Goal: Task Accomplishment & Management: Manage account settings

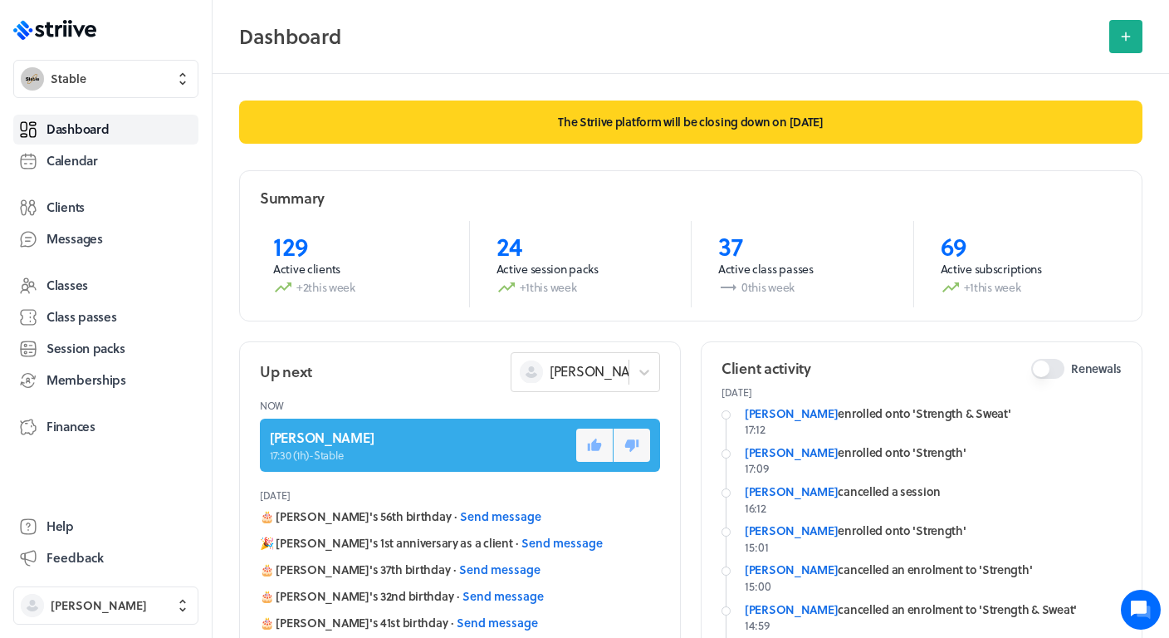
click at [96, 178] on div "Dashboard Calendar Clients Messages Classes Class passes Session packs Membersh…" at bounding box center [105, 301] width 185 height 380
click at [86, 169] on link "Calendar" at bounding box center [105, 161] width 185 height 30
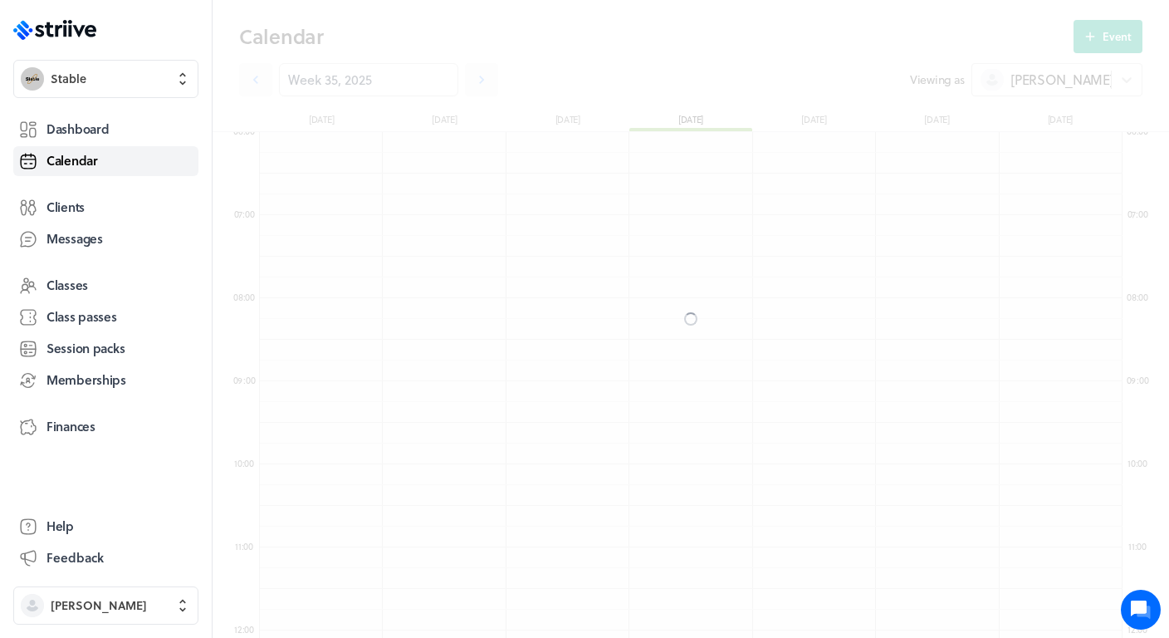
scroll to position [1993, 863]
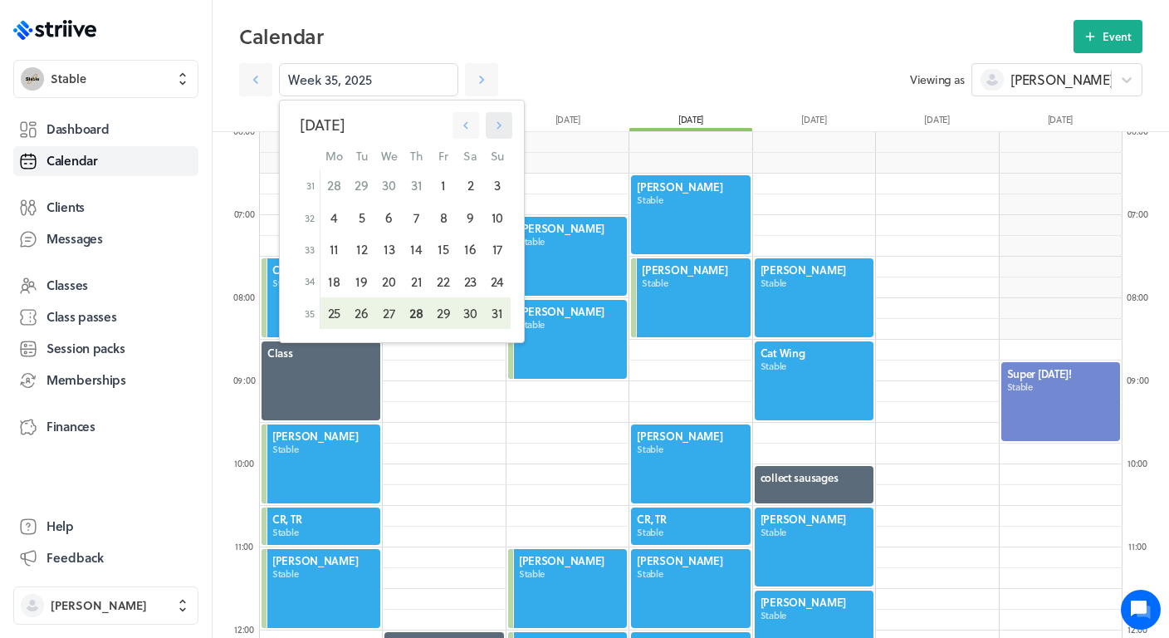
click at [501, 127] on icon "button" at bounding box center [498, 125] width 15 height 15
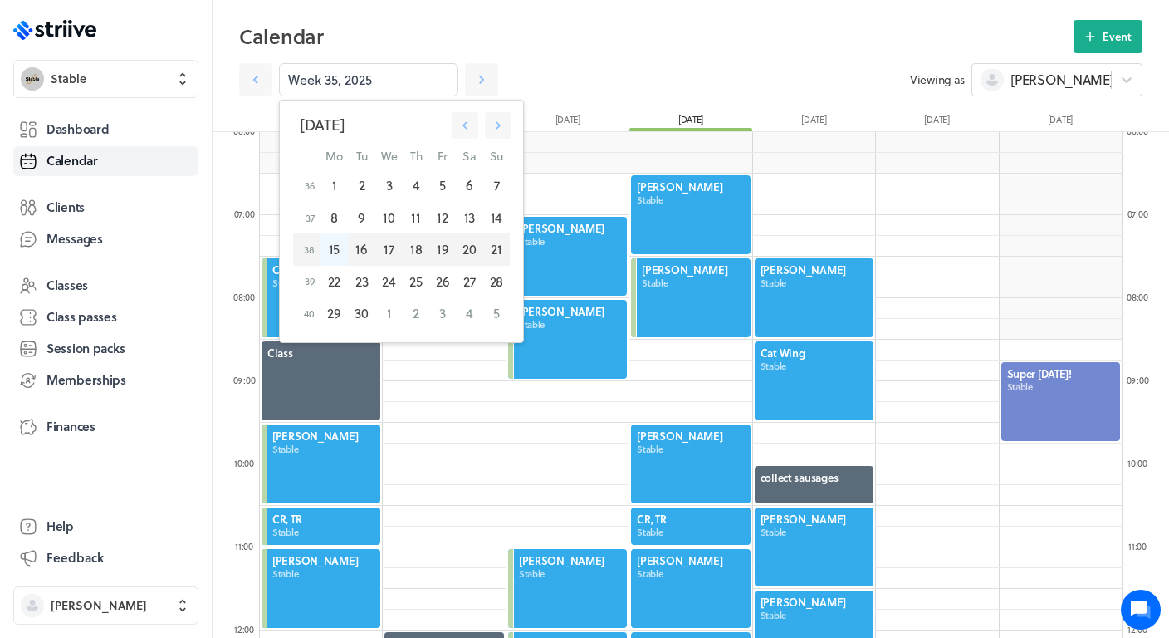
click at [340, 250] on div "15" at bounding box center [334, 249] width 28 height 32
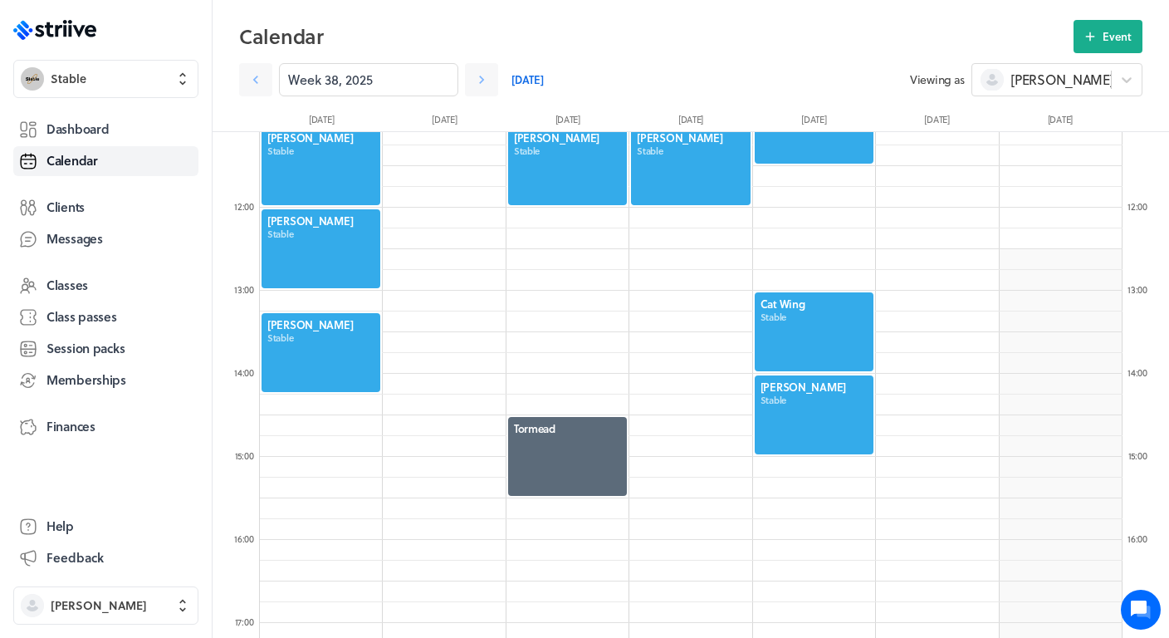
scroll to position [924, 0]
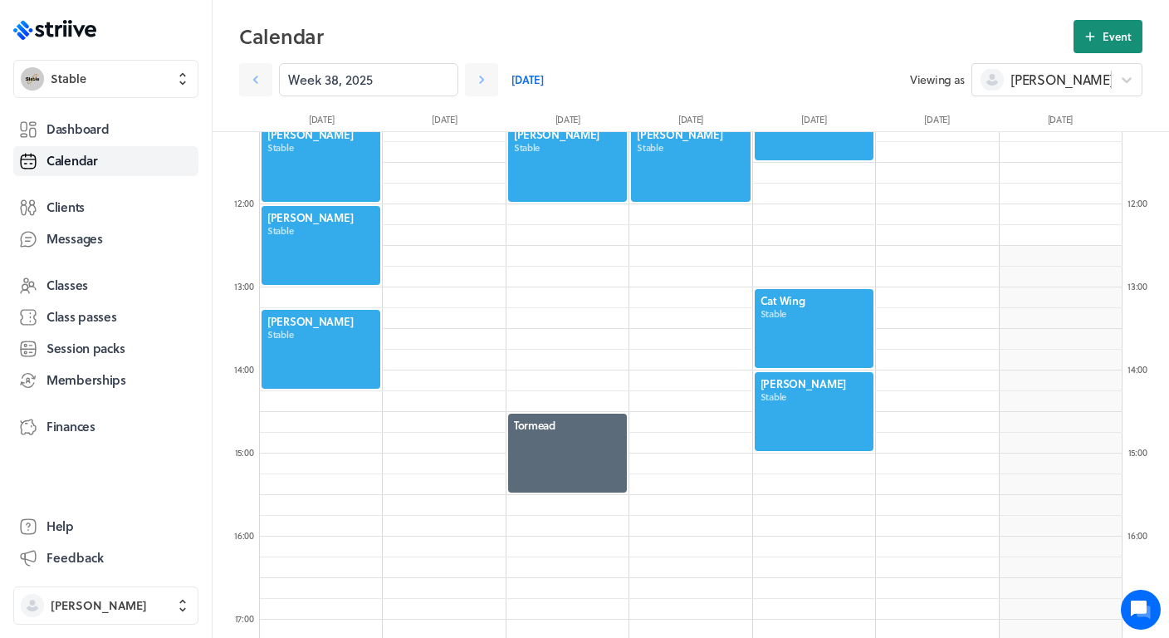
click at [1089, 40] on icon at bounding box center [1090, 36] width 15 height 15
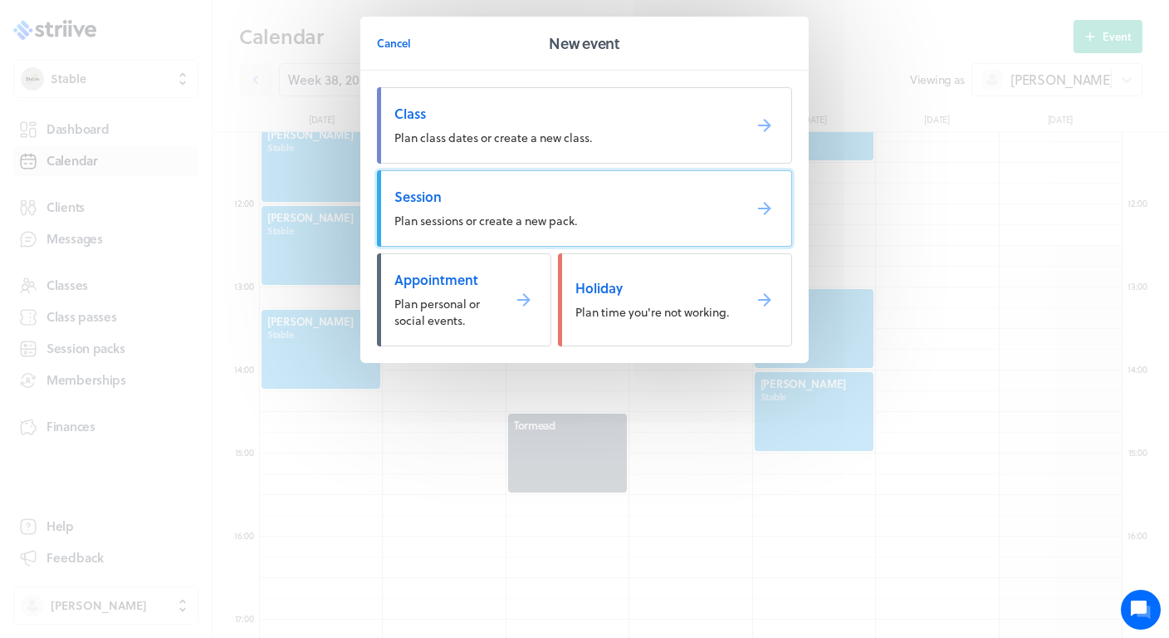
click at [520, 212] on span "Plan sessions or create a new pack." at bounding box center [485, 220] width 183 height 17
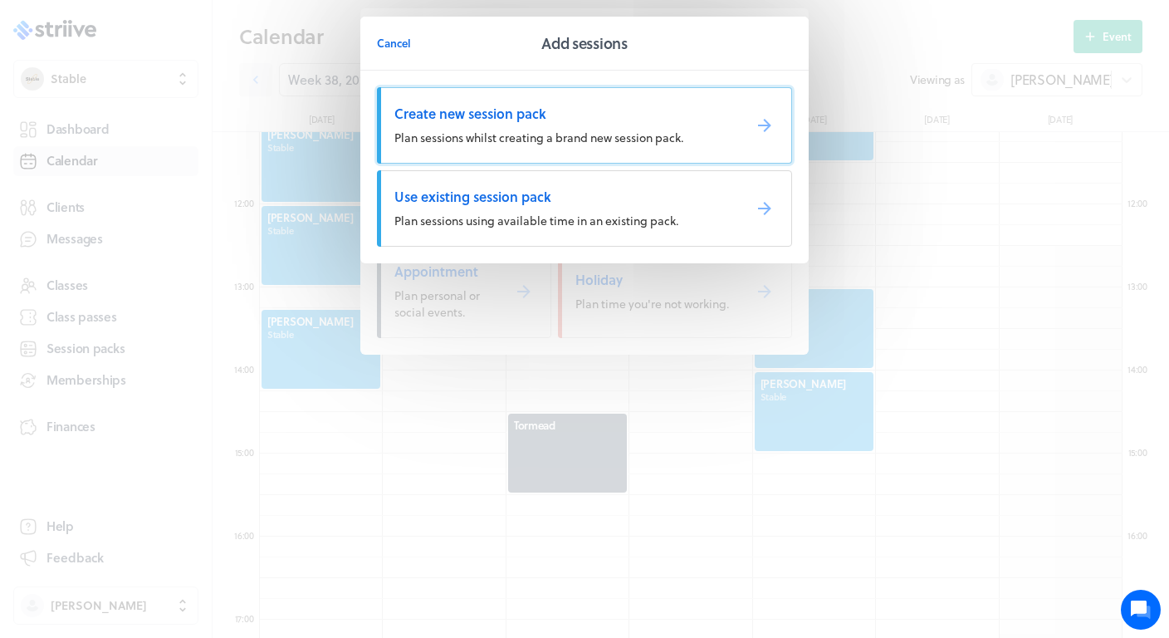
click at [566, 117] on span "Create new session pack" at bounding box center [561, 114] width 335 height 18
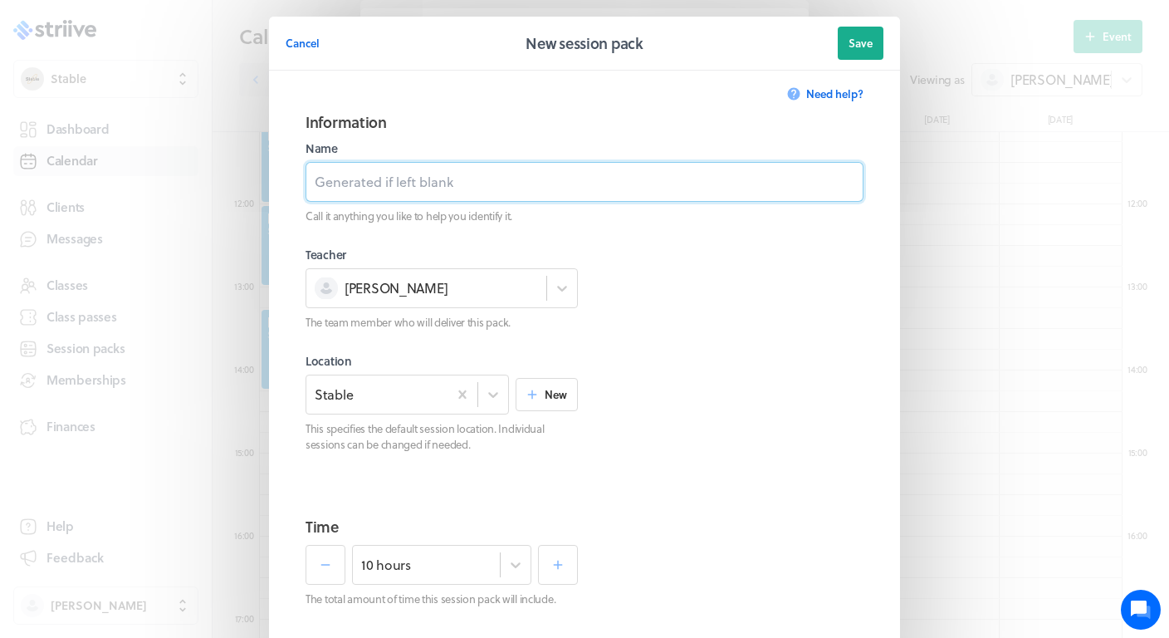
click at [446, 174] on input at bounding box center [585, 182] width 558 height 40
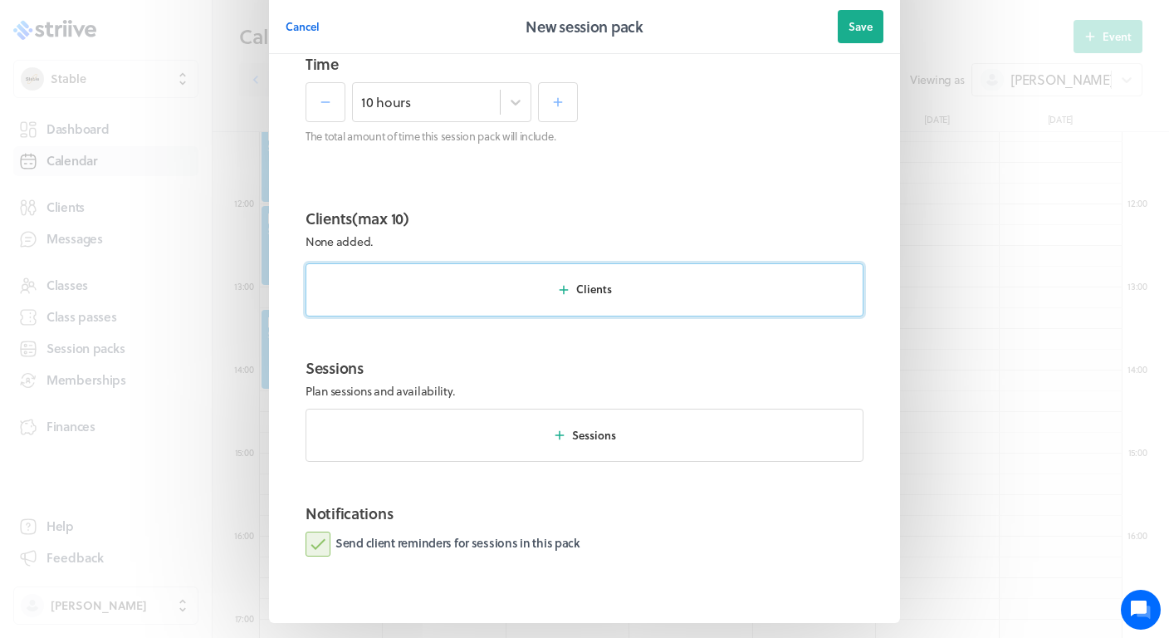
scroll to position [482, 0]
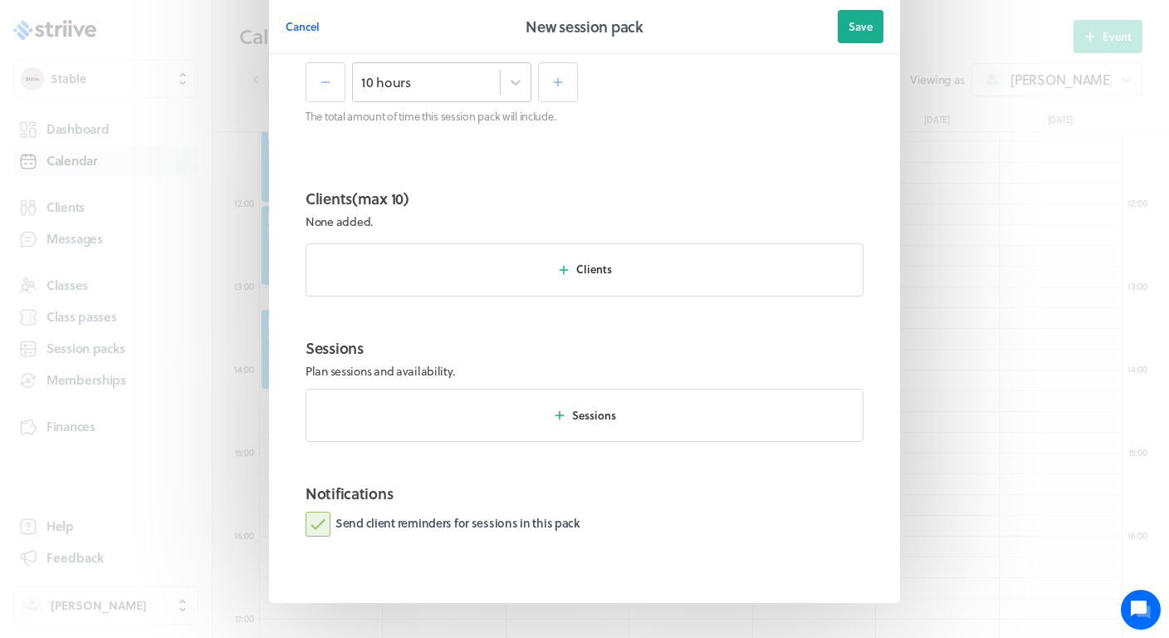
type input "1 x hour - £45"
click at [479, 92] on div "10 hours" at bounding box center [426, 82] width 147 height 22
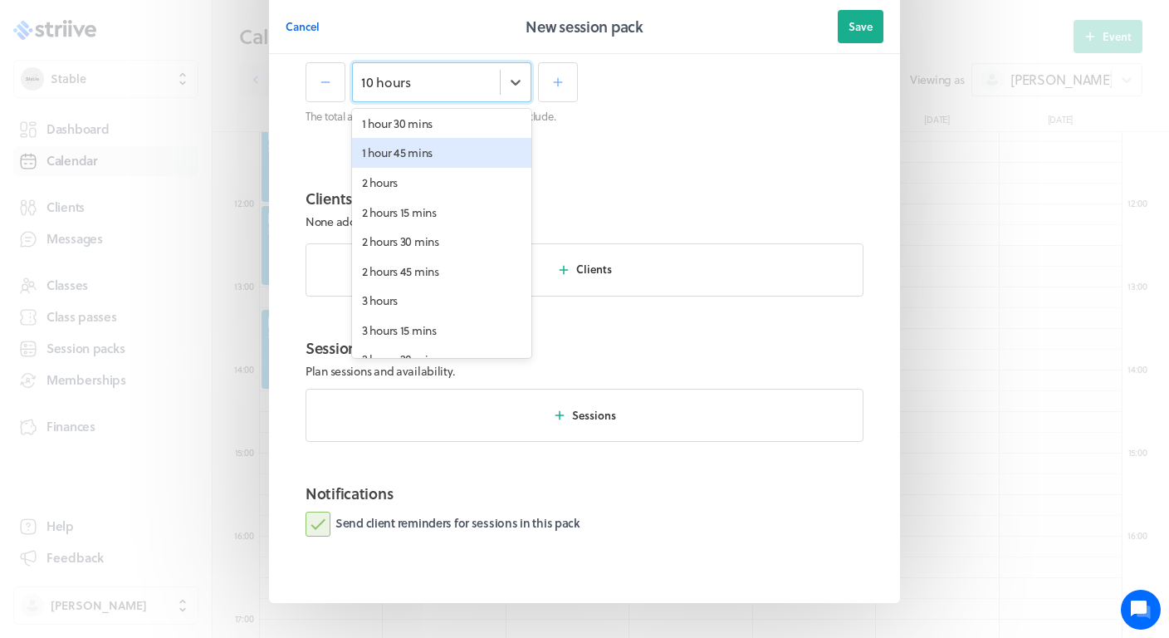
scroll to position [0, 0]
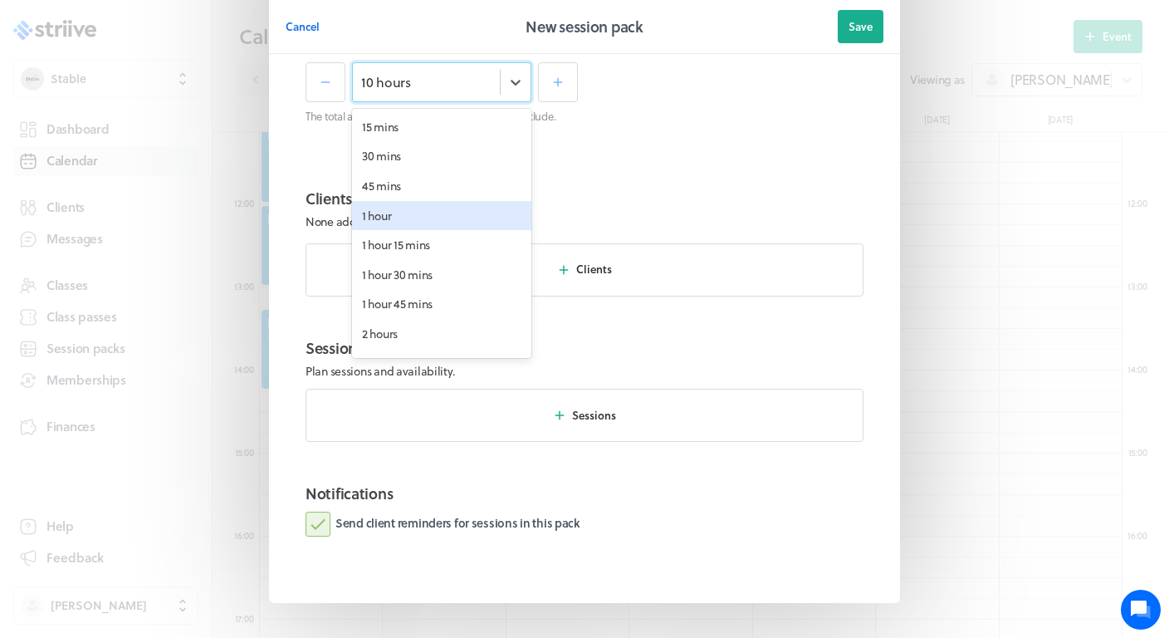
click at [380, 210] on div "1 hour" at bounding box center [441, 216] width 179 height 30
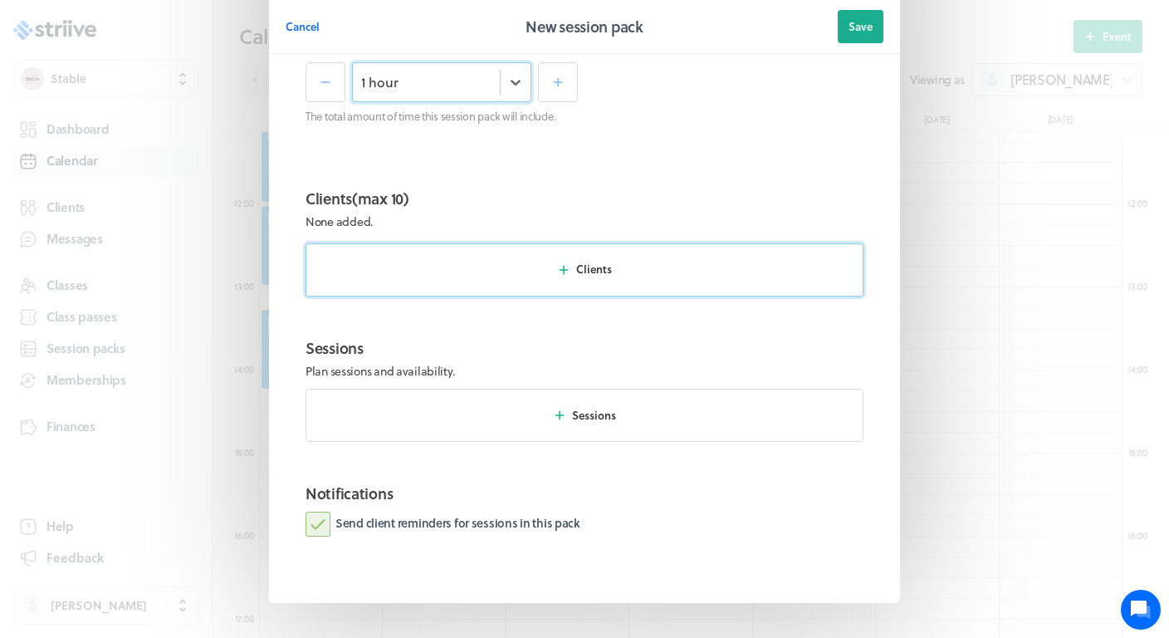
click at [619, 268] on button "Clients" at bounding box center [585, 269] width 558 height 53
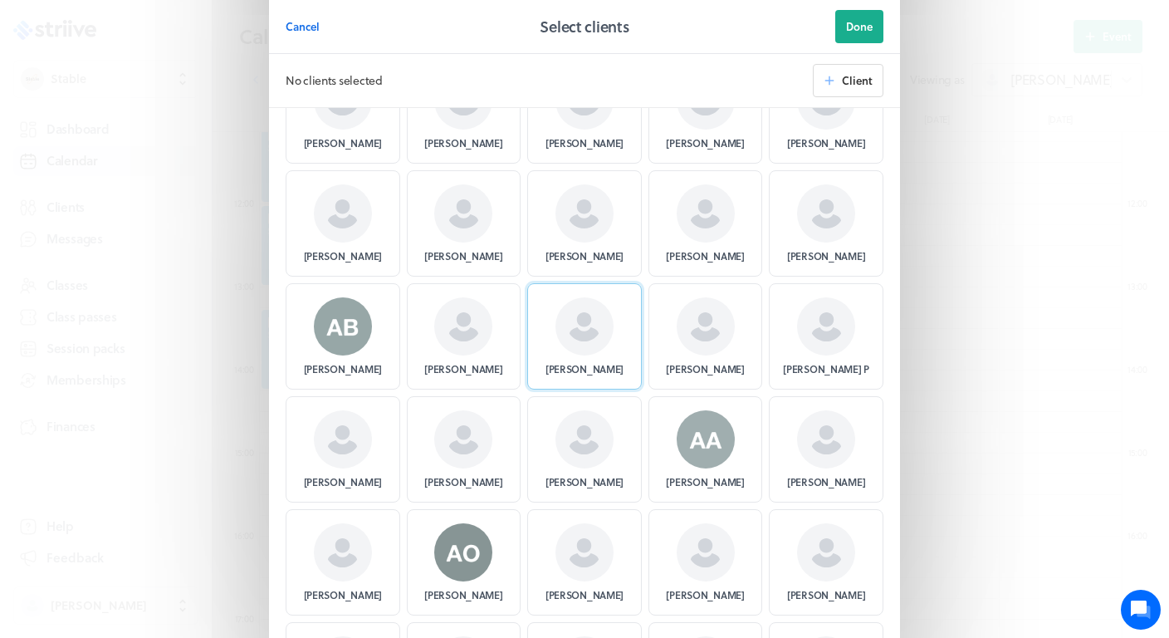
scroll to position [202, 0]
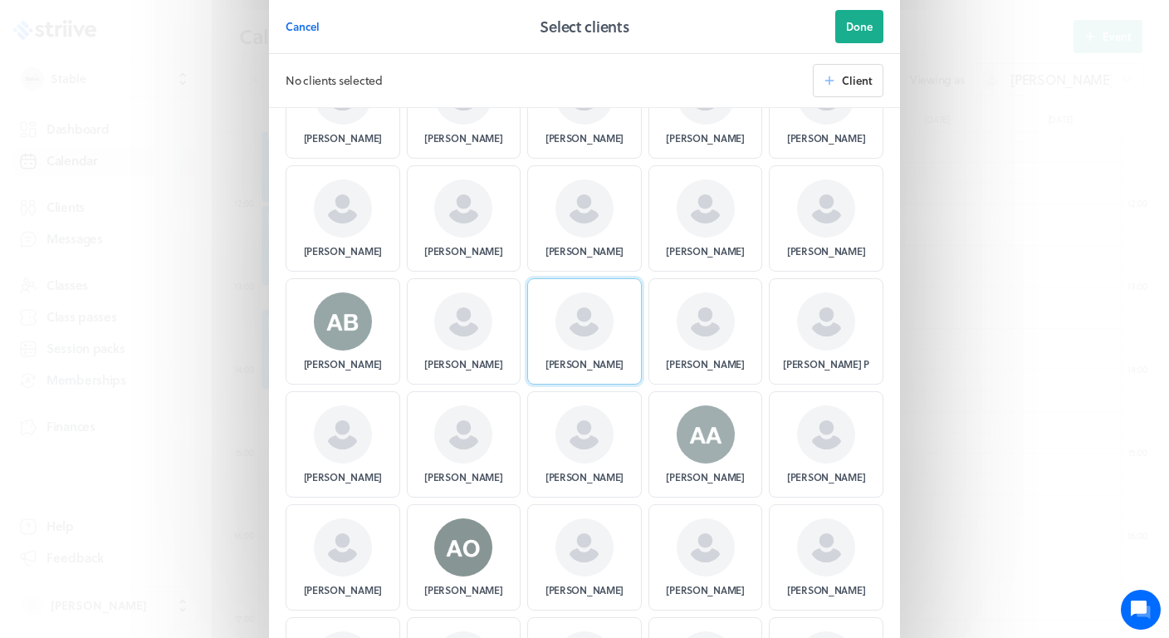
click at [587, 370] on p "[PERSON_NAME]" at bounding box center [584, 363] width 78 height 13
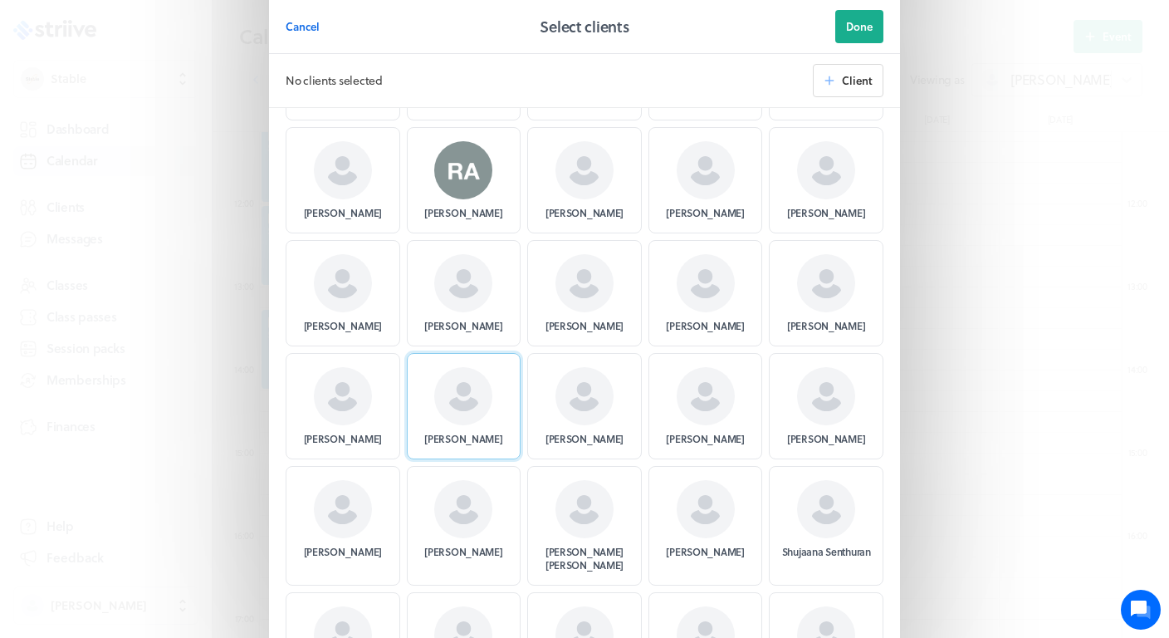
scroll to position [8611, 0]
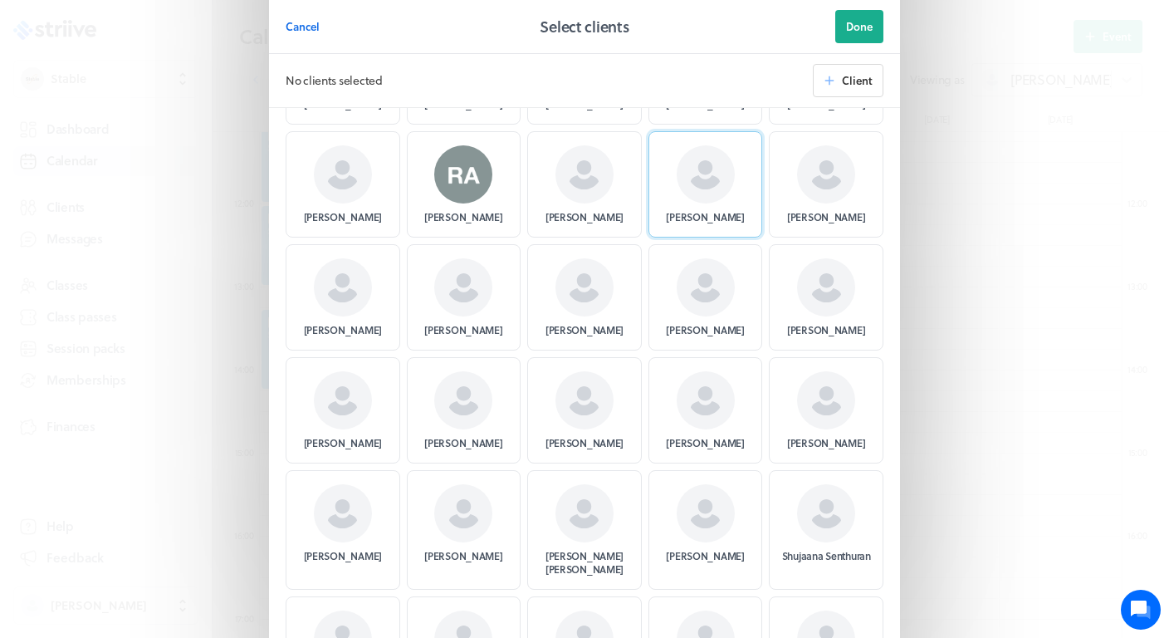
click at [729, 156] on span at bounding box center [706, 174] width 58 height 58
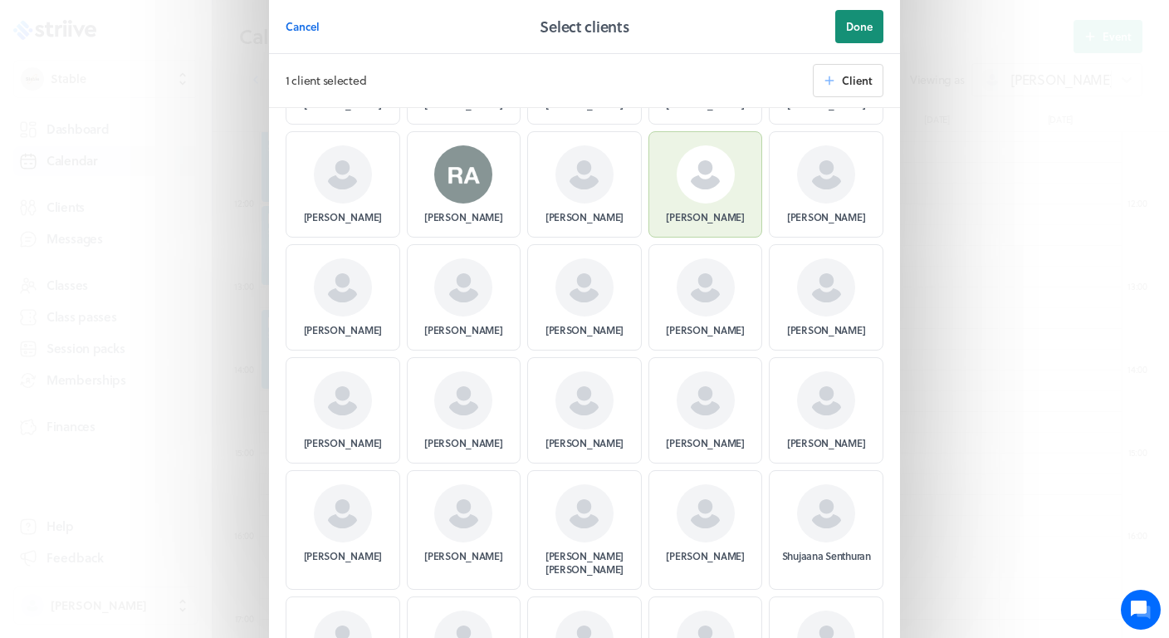
click at [858, 29] on span "Done" at bounding box center [859, 26] width 27 height 15
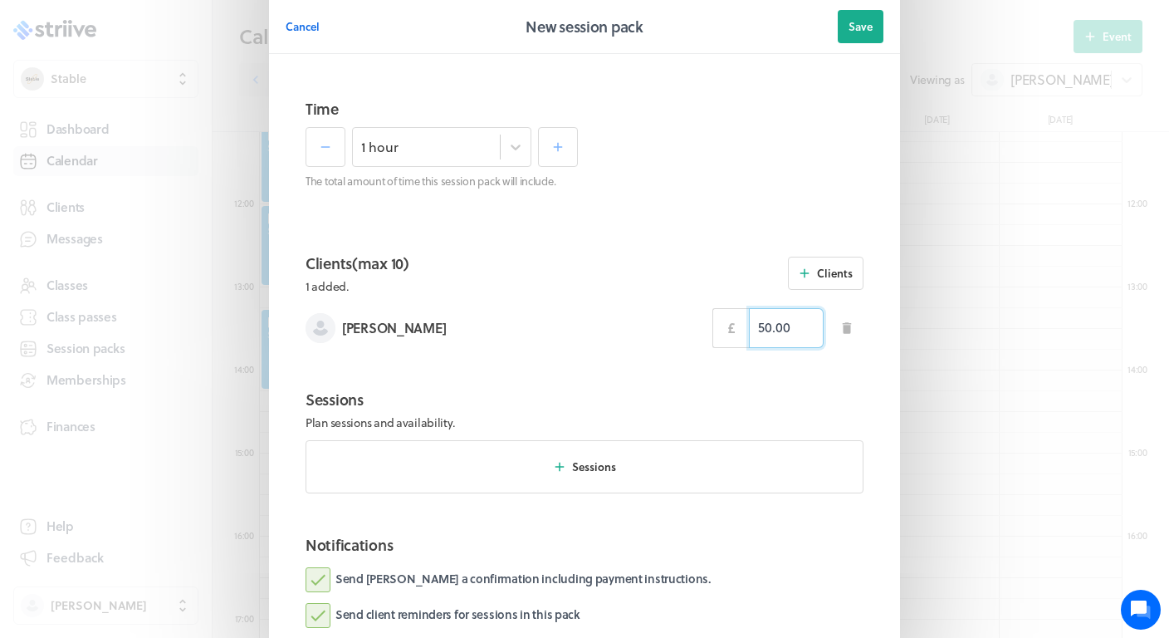
click at [774, 316] on input "50.00" at bounding box center [786, 328] width 75 height 40
type input "45.00"
click at [561, 347] on section "Clients (max 10) 1 added. Re-calculate prices Clients [PERSON_NAME] £ 45.00" at bounding box center [585, 306] width 598 height 136
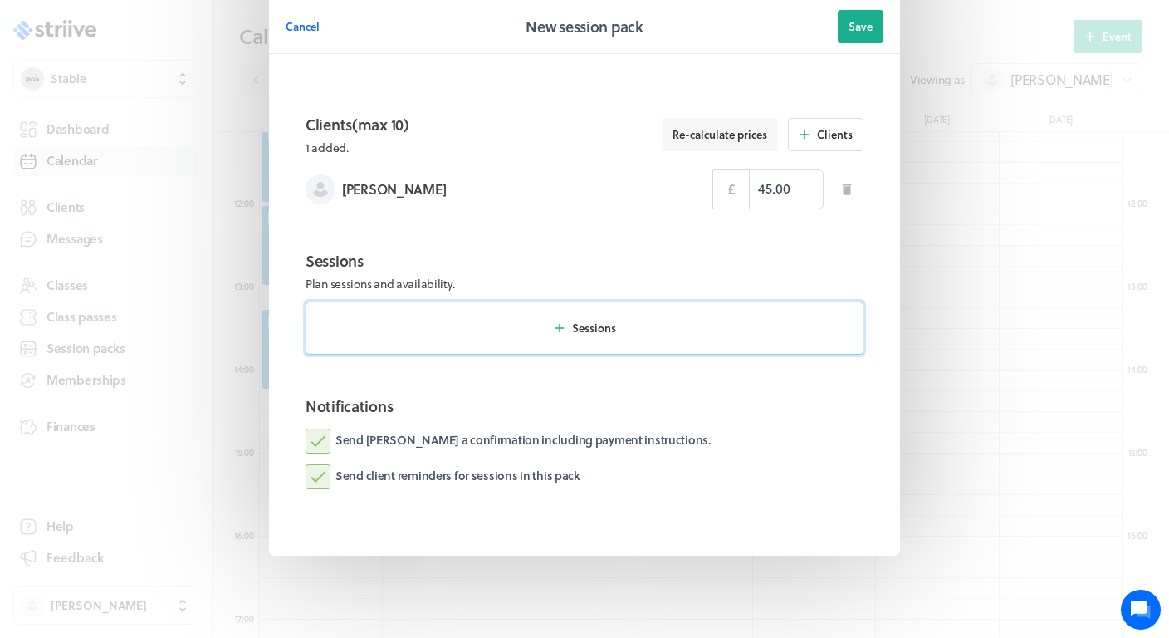
scroll to position [620, 0]
click at [599, 336] on button "Sessions" at bounding box center [585, 328] width 558 height 53
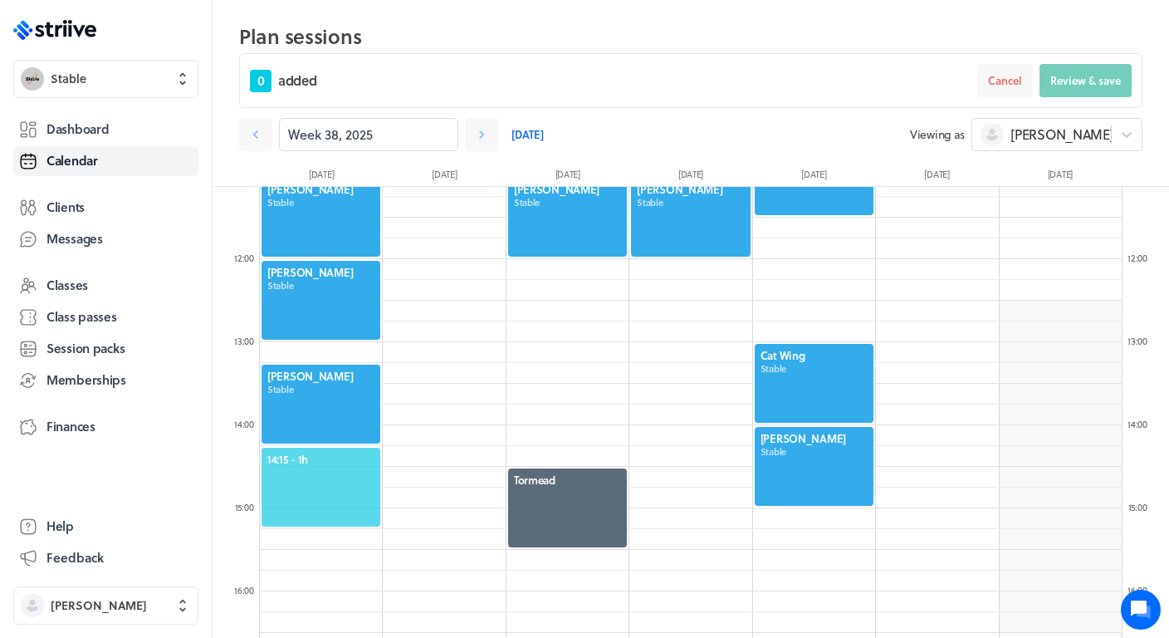
click at [325, 454] on span "14:15 - 1h" at bounding box center [320, 459] width 107 height 15
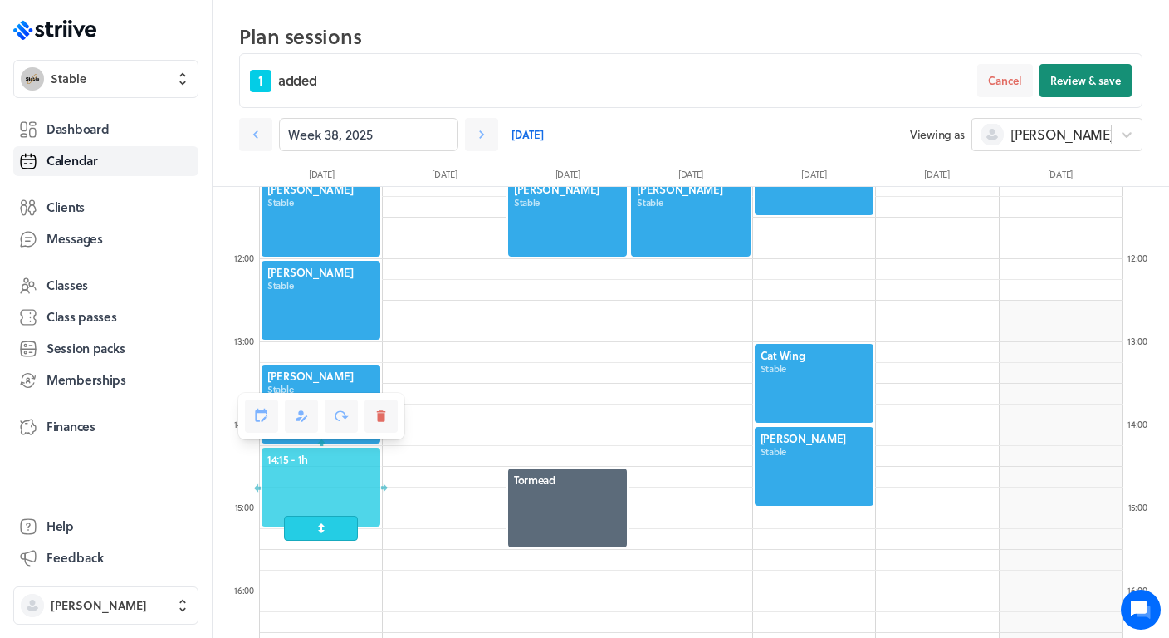
click at [1080, 89] on button "Review & save" at bounding box center [1085, 80] width 92 height 33
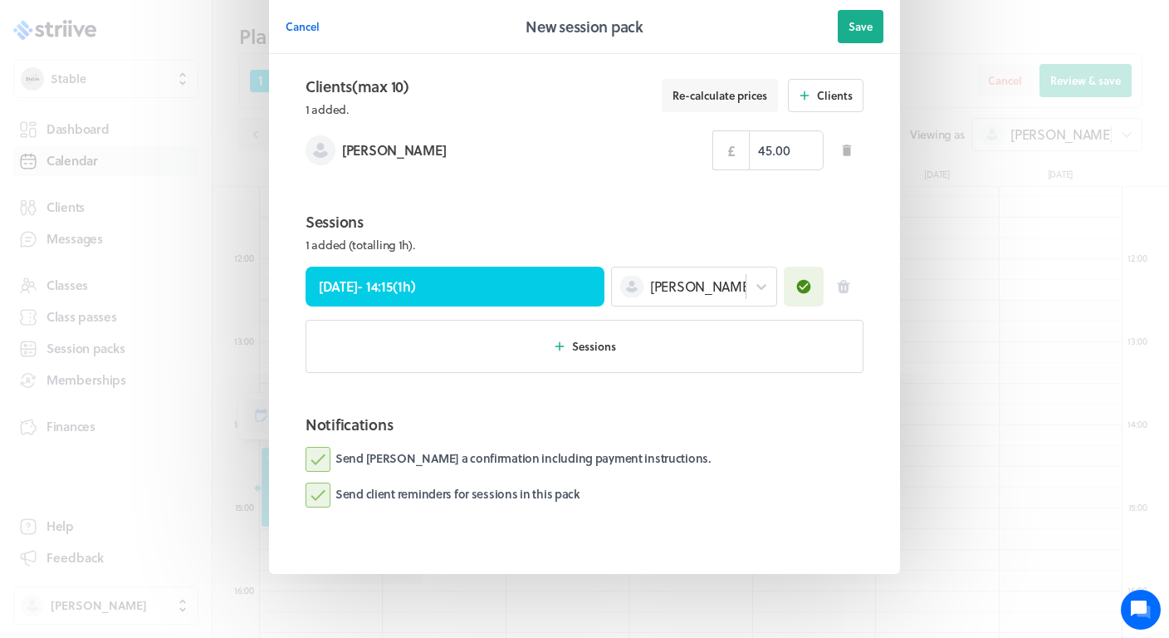
scroll to position [699, 0]
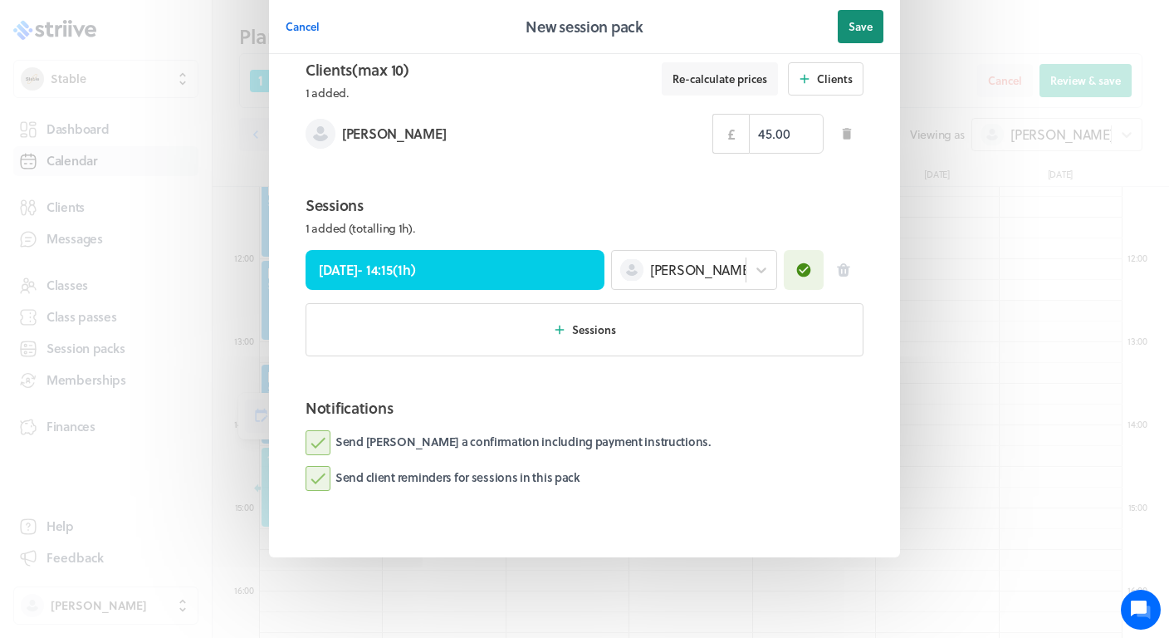
click at [868, 32] on span "Save" at bounding box center [860, 26] width 24 height 15
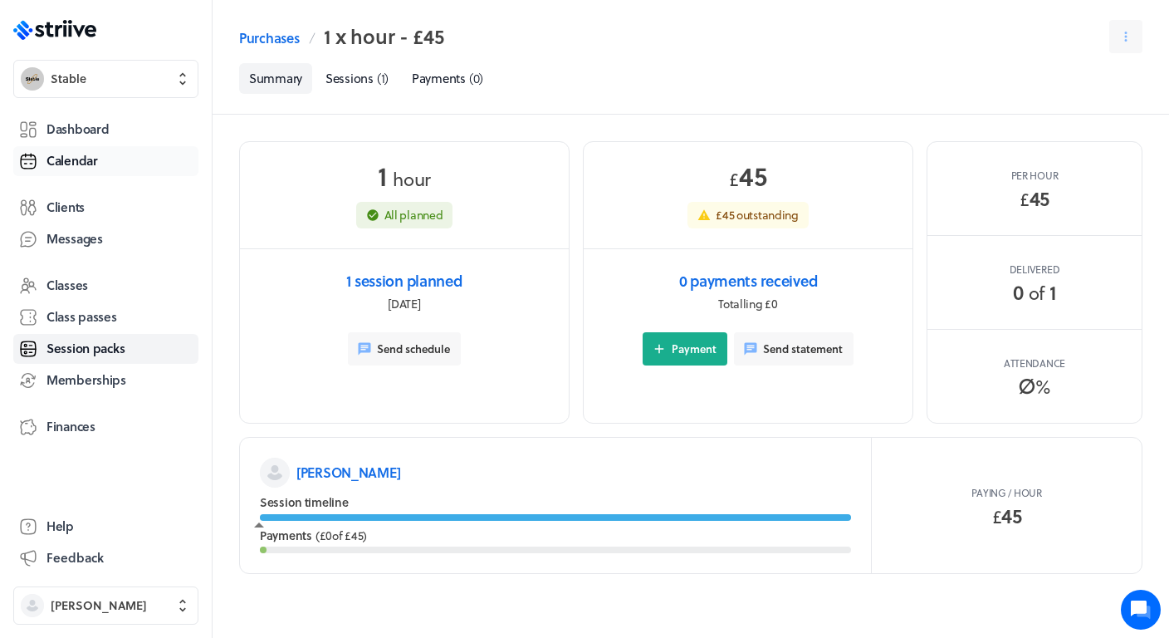
click at [71, 164] on span "Calendar" at bounding box center [71, 160] width 51 height 17
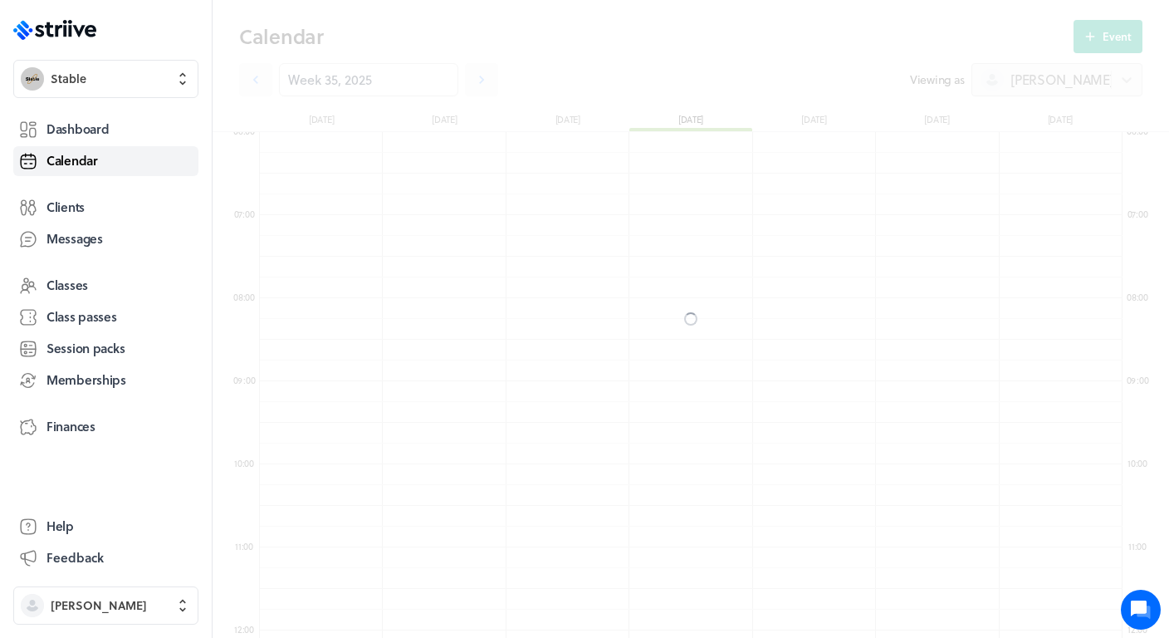
scroll to position [1993, 863]
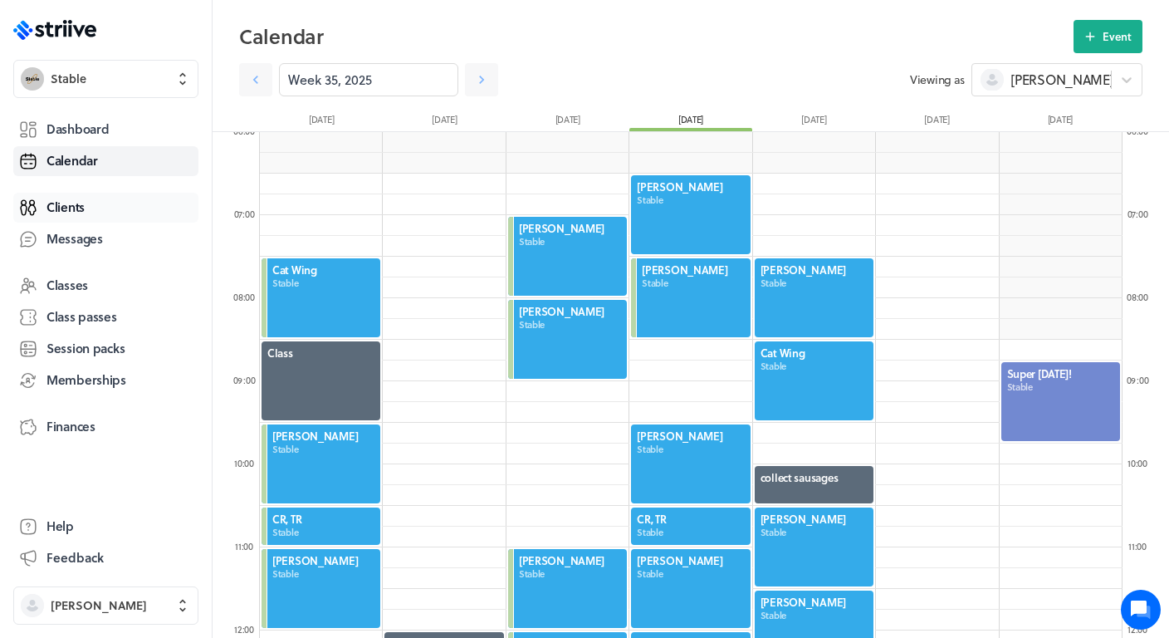
click at [71, 212] on span "Clients" at bounding box center [65, 206] width 38 height 17
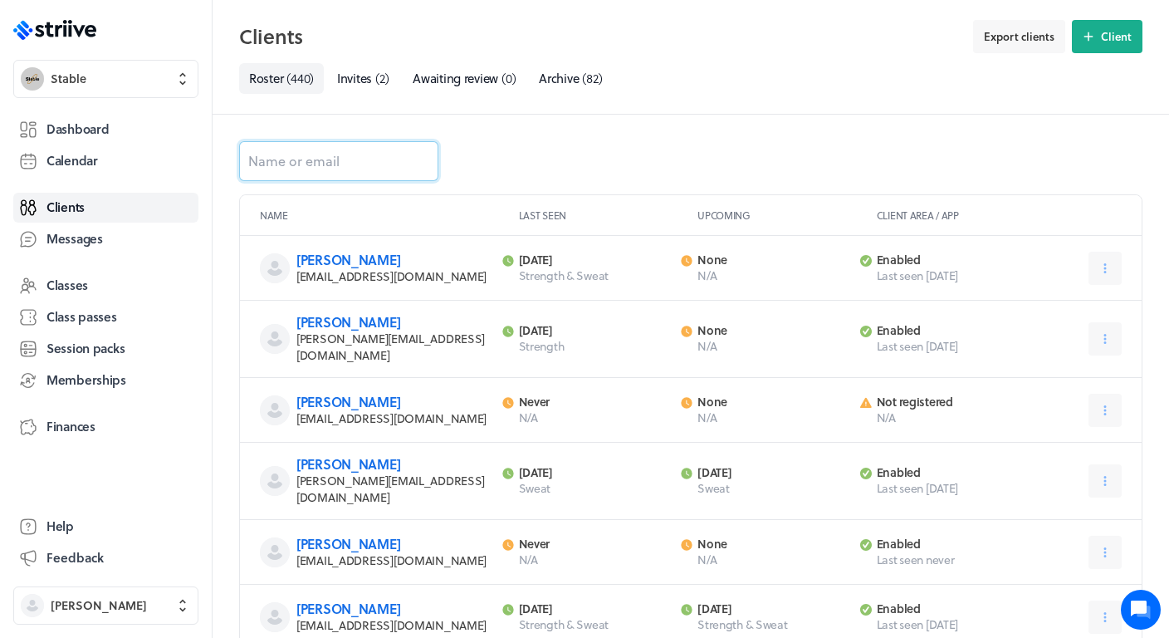
click at [327, 154] on input at bounding box center [338, 161] width 199 height 40
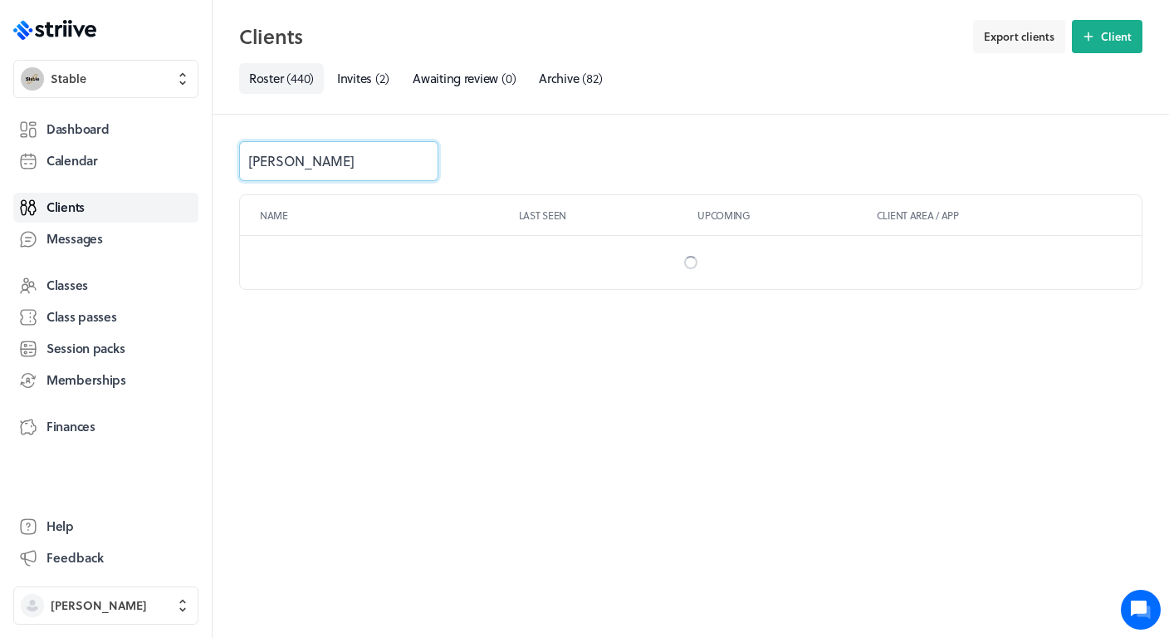
type input "[PERSON_NAME]"
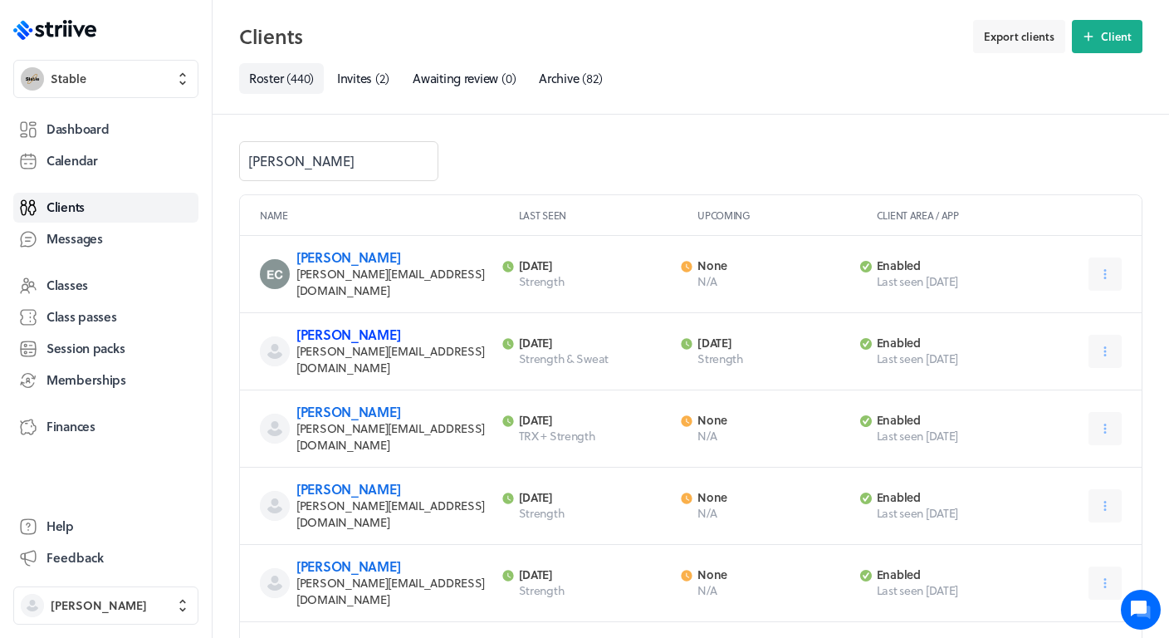
click at [358, 325] on link "[PERSON_NAME]" at bounding box center [348, 334] width 104 height 19
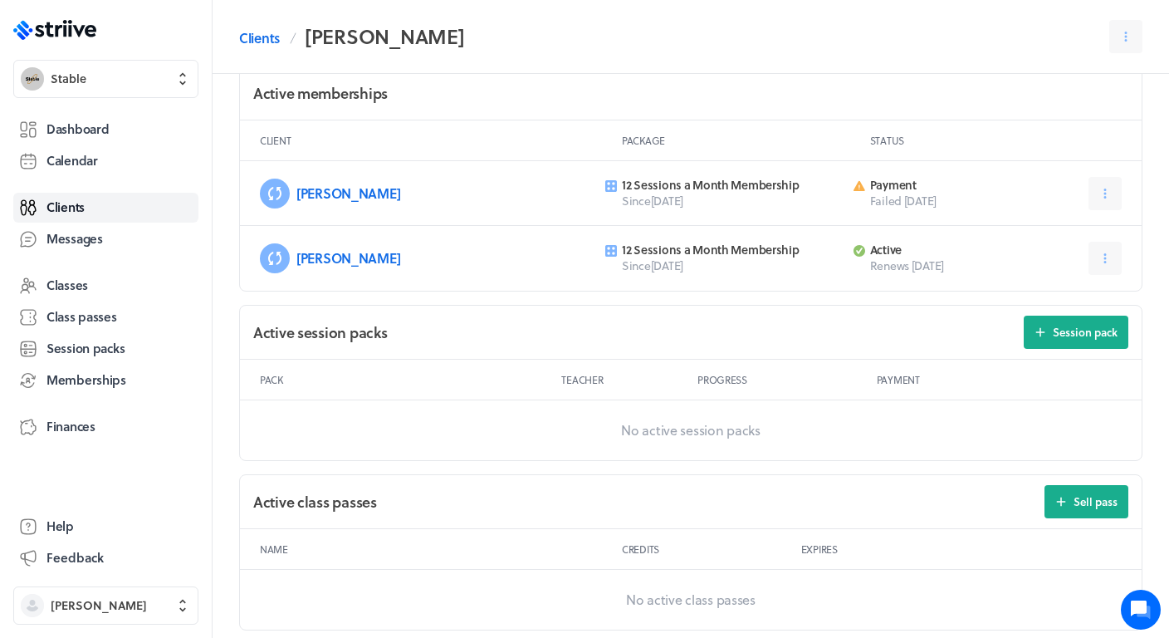
scroll to position [472, 0]
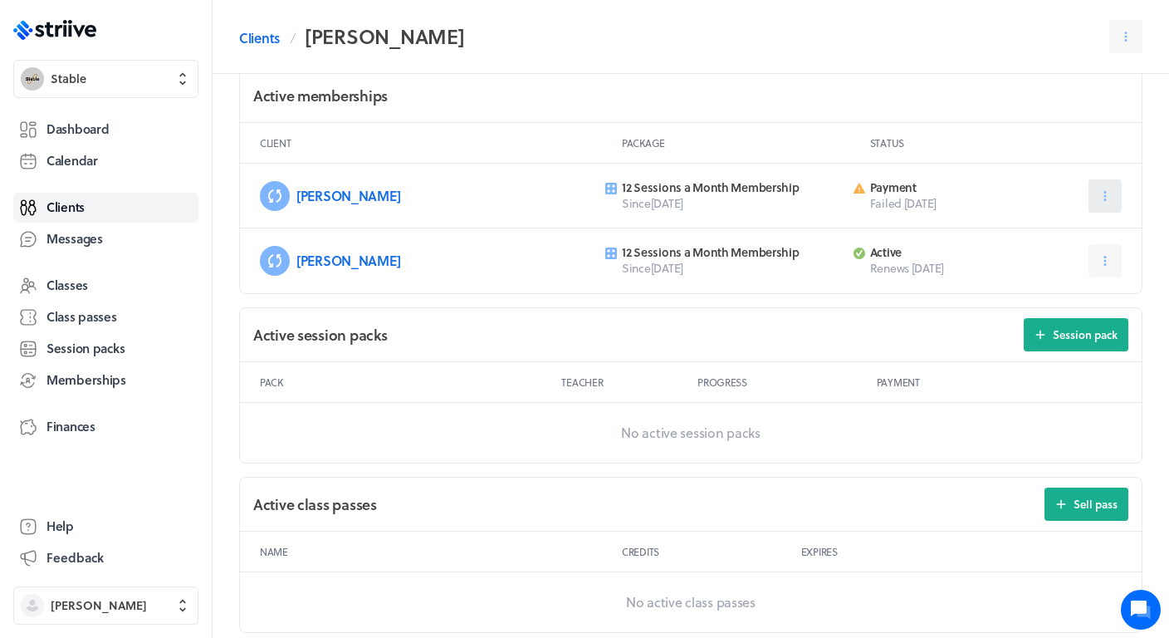
click at [1108, 193] on icon at bounding box center [1105, 195] width 15 height 15
click at [335, 200] on link "[PERSON_NAME]" at bounding box center [348, 195] width 104 height 19
click at [321, 197] on link "[PERSON_NAME]" at bounding box center [348, 195] width 104 height 19
click at [314, 193] on link "[PERSON_NAME]" at bounding box center [348, 195] width 104 height 19
click at [275, 196] on icon at bounding box center [274, 195] width 13 height 13
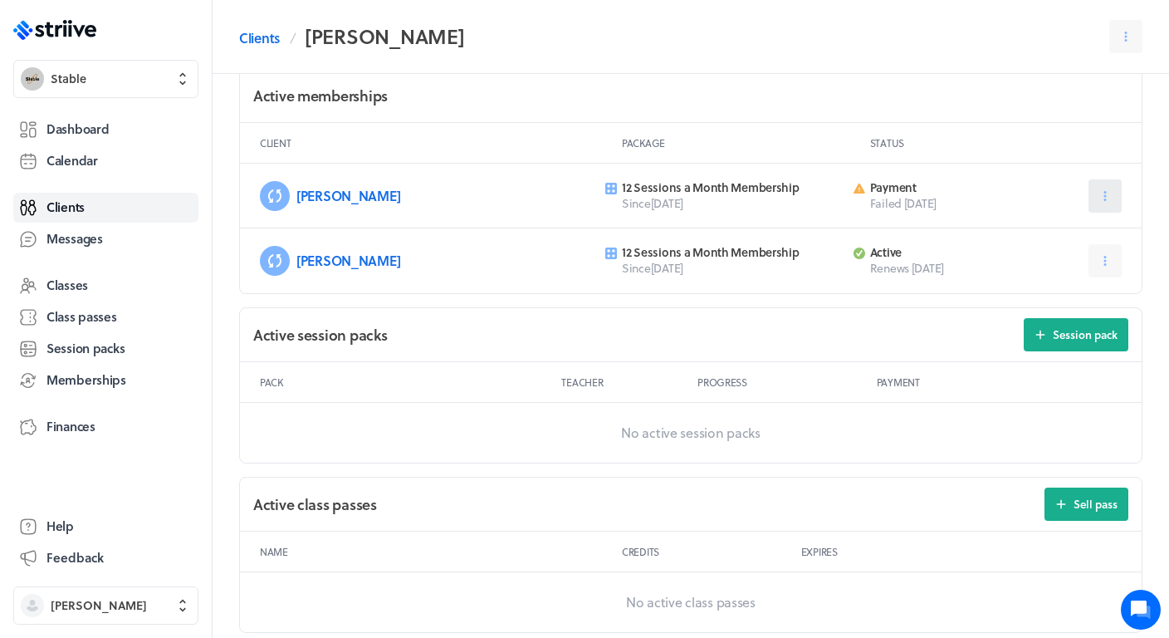
click at [1108, 197] on icon at bounding box center [1105, 195] width 15 height 15
click at [729, 180] on p "12 Sessions a Month Membership" at bounding box center [733, 187] width 222 height 15
click at [318, 194] on link "[PERSON_NAME]" at bounding box center [348, 195] width 104 height 19
click at [615, 189] on icon at bounding box center [611, 189] width 12 height 12
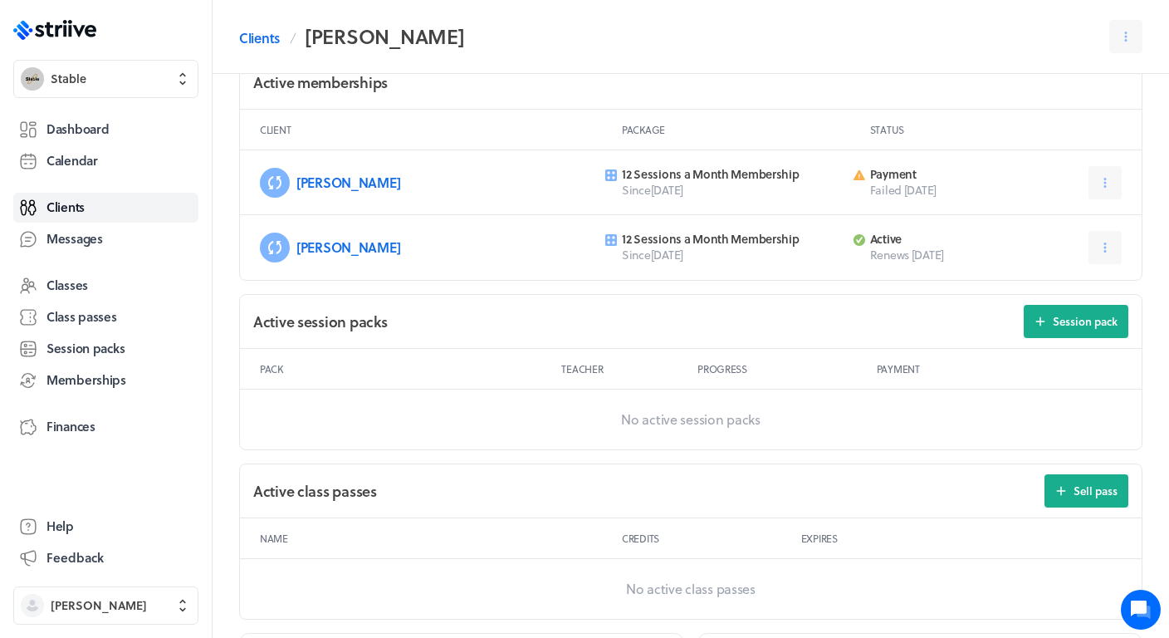
scroll to position [499, 0]
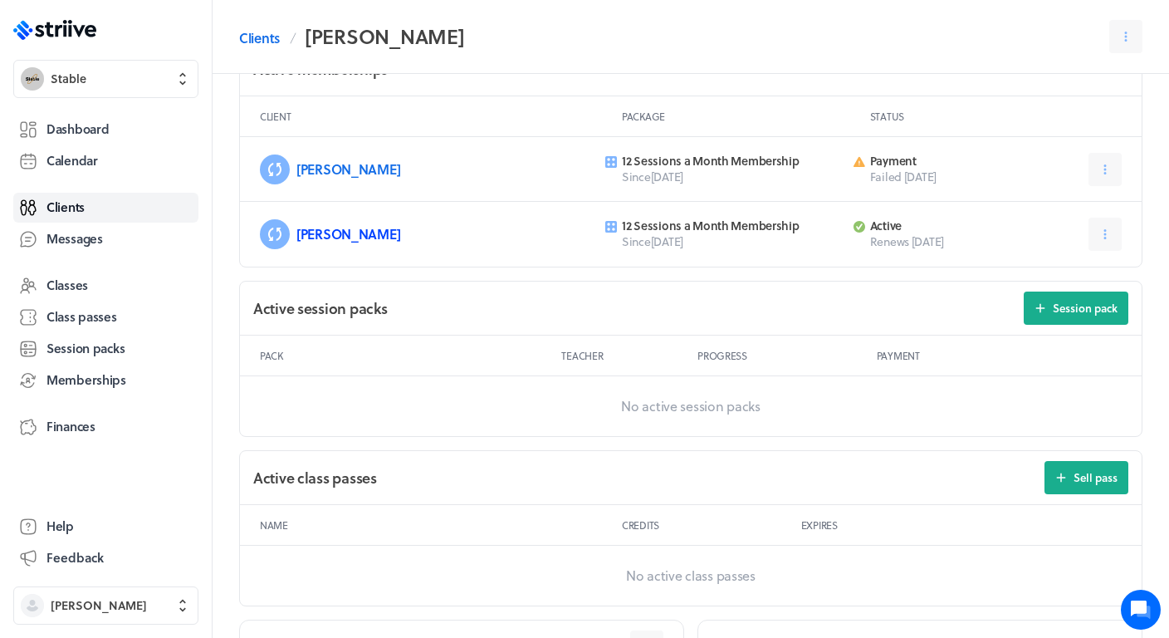
click at [312, 235] on link "[PERSON_NAME]" at bounding box center [348, 233] width 104 height 19
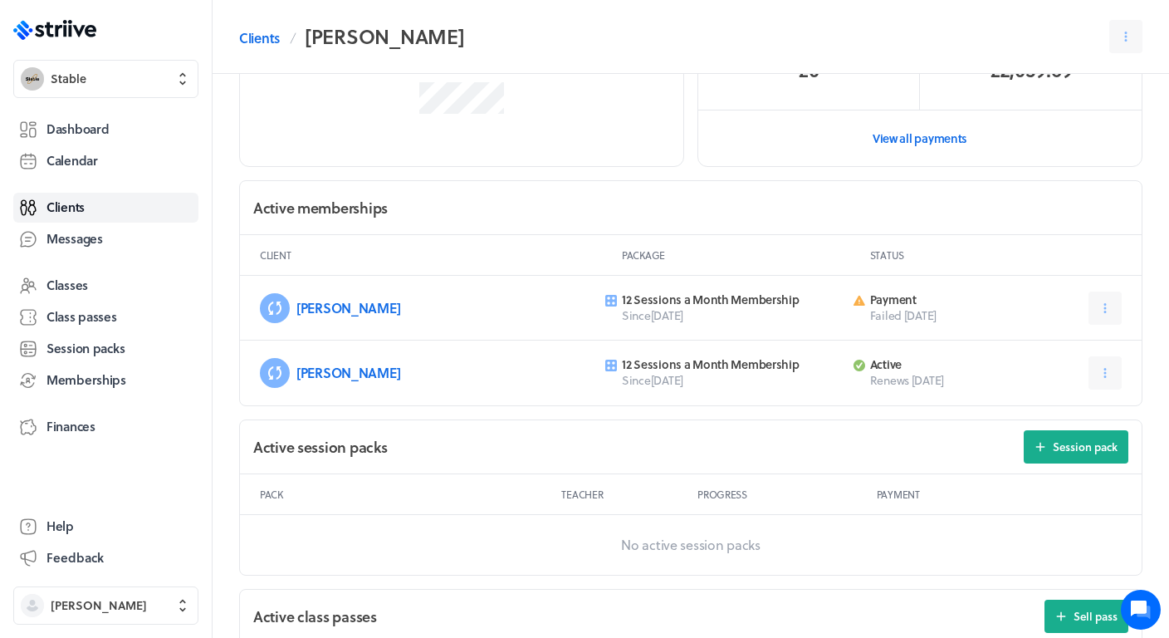
scroll to position [339, 0]
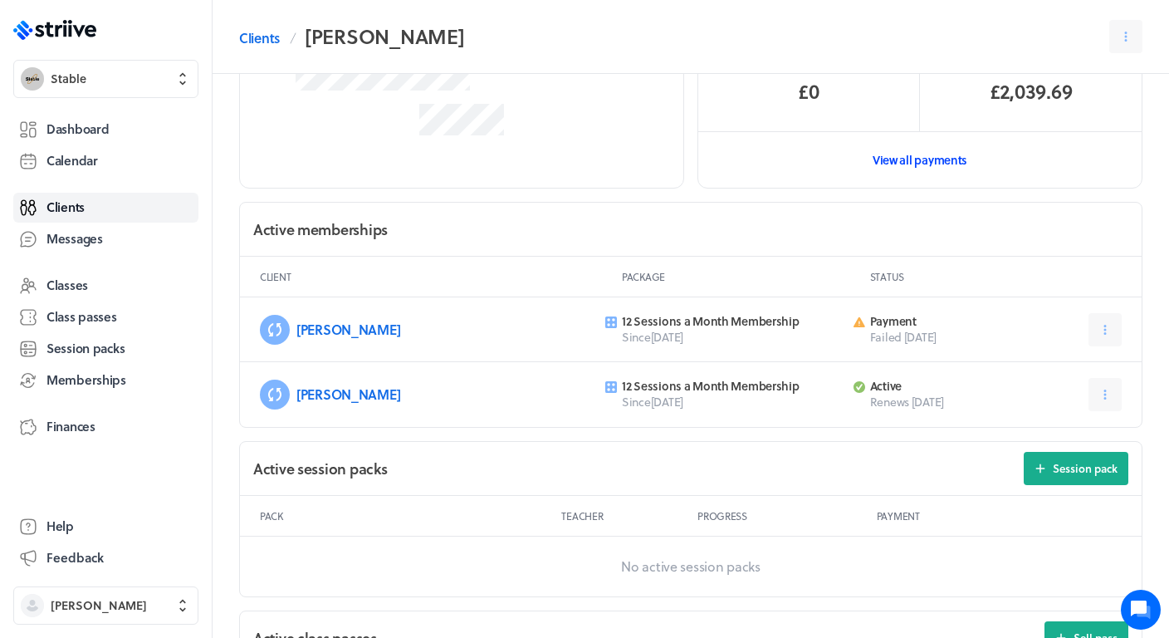
click at [934, 161] on link "View all payments" at bounding box center [919, 159] width 443 height 57
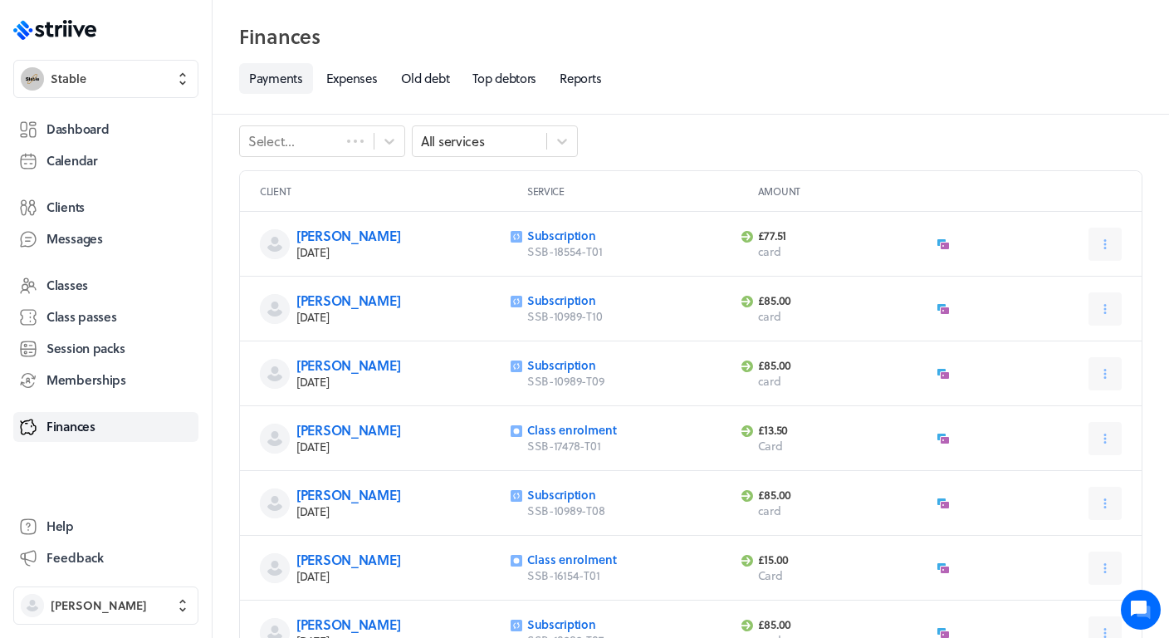
scroll to position [20, 0]
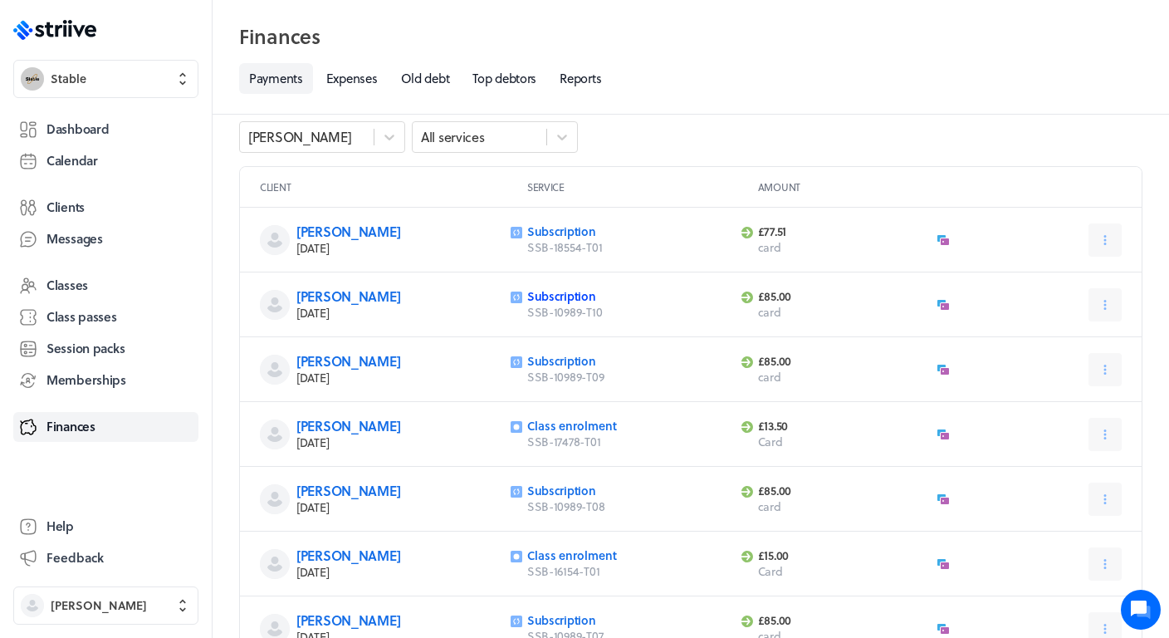
click at [534, 289] on link "Subscription" at bounding box center [561, 295] width 69 height 17
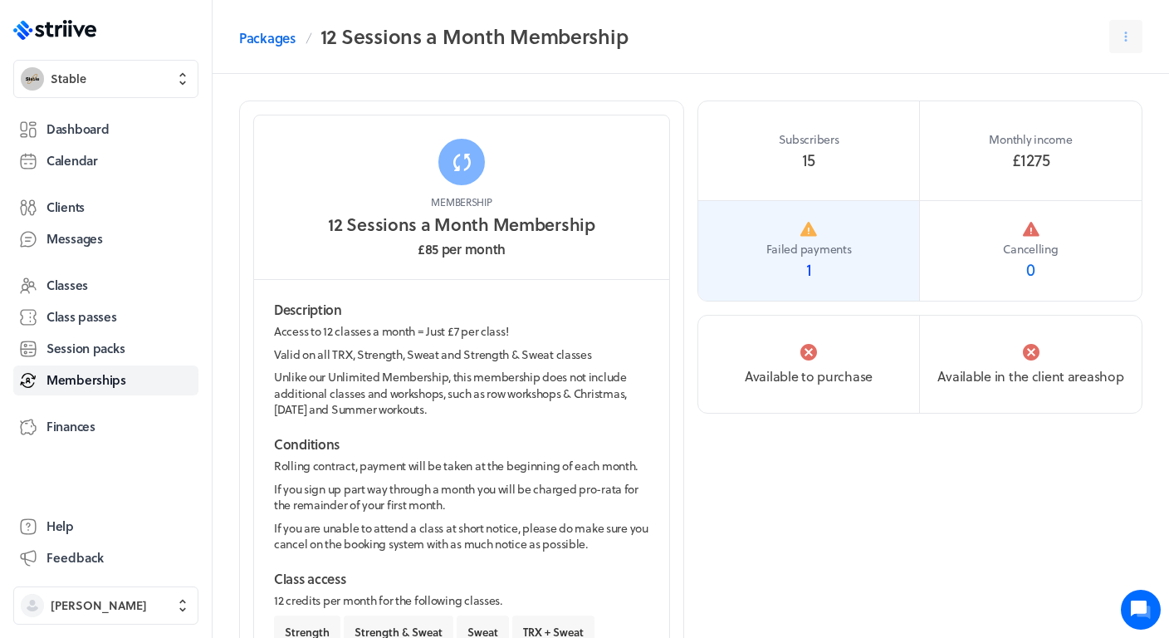
click at [806, 289] on link "Failed payments 1" at bounding box center [809, 251] width 222 height 100
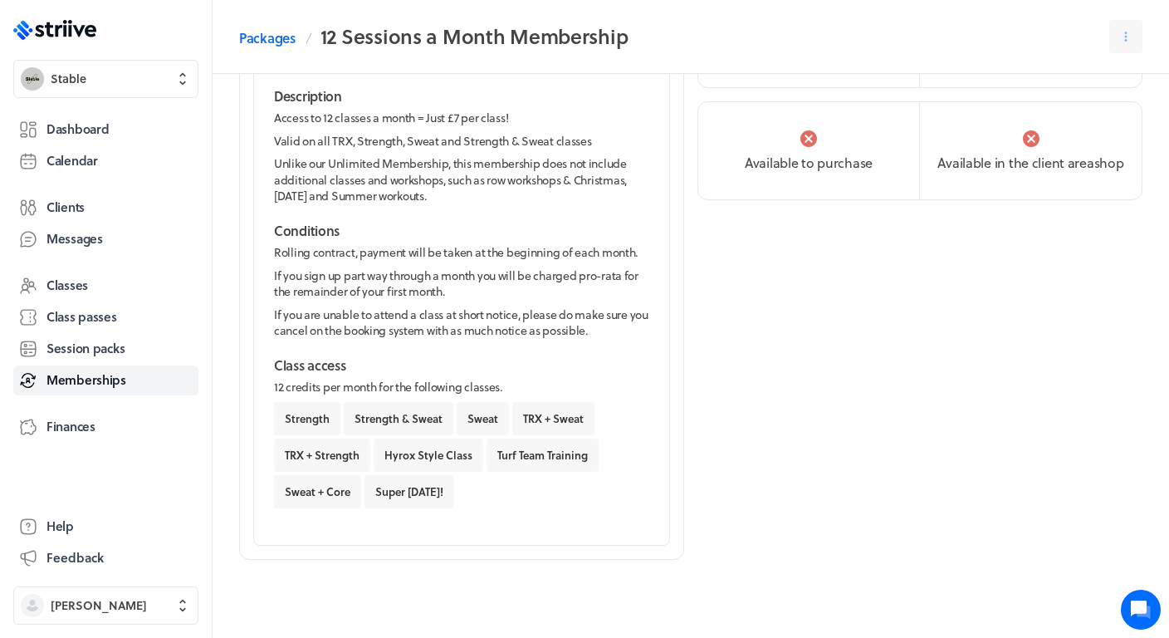
scroll to position [213, 0]
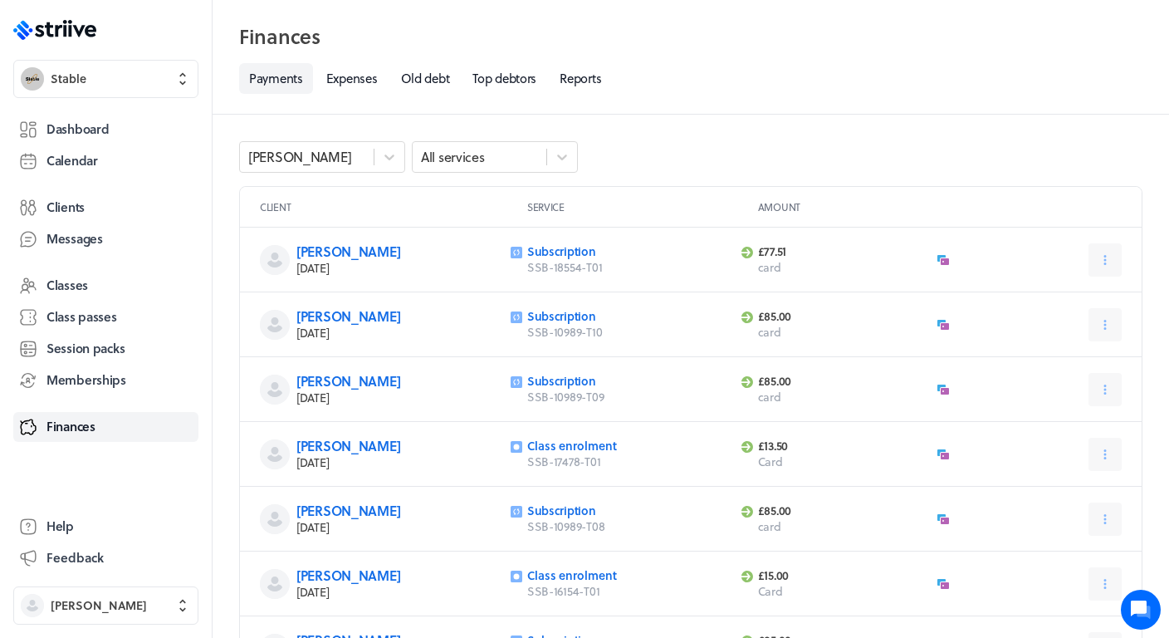
drag, startPoint x: 556, startPoint y: 251, endPoint x: 518, endPoint y: 251, distance: 38.2
click at [552, 315] on link "Subscription" at bounding box center [561, 315] width 69 height 17
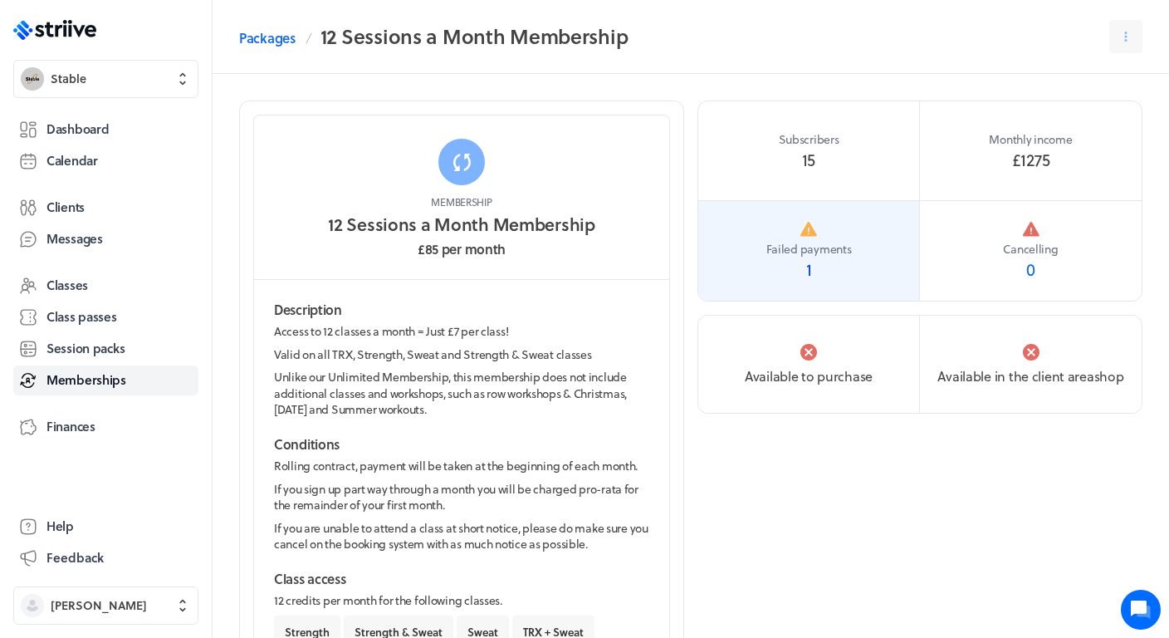
click at [817, 245] on span "Failed payments" at bounding box center [809, 249] width 86 height 17
